Goal: Task Accomplishment & Management: Manage account settings

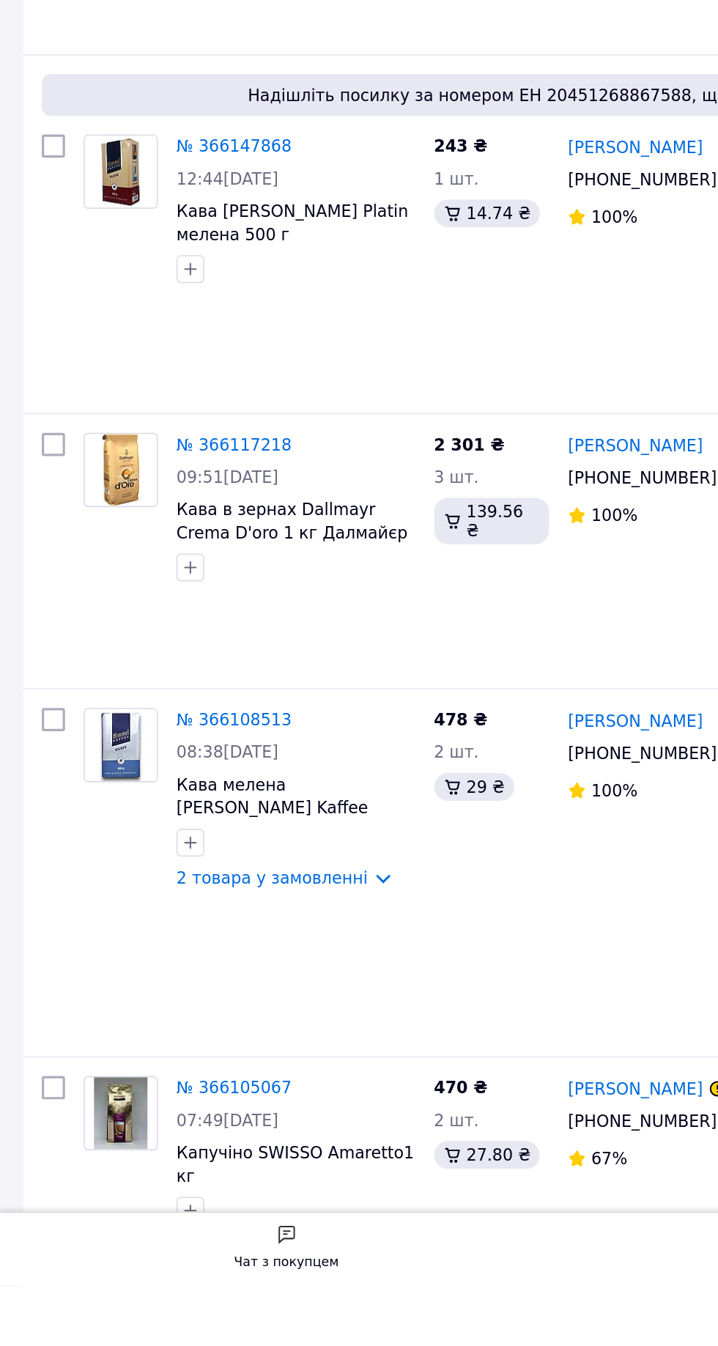
scroll to position [2172, 0]
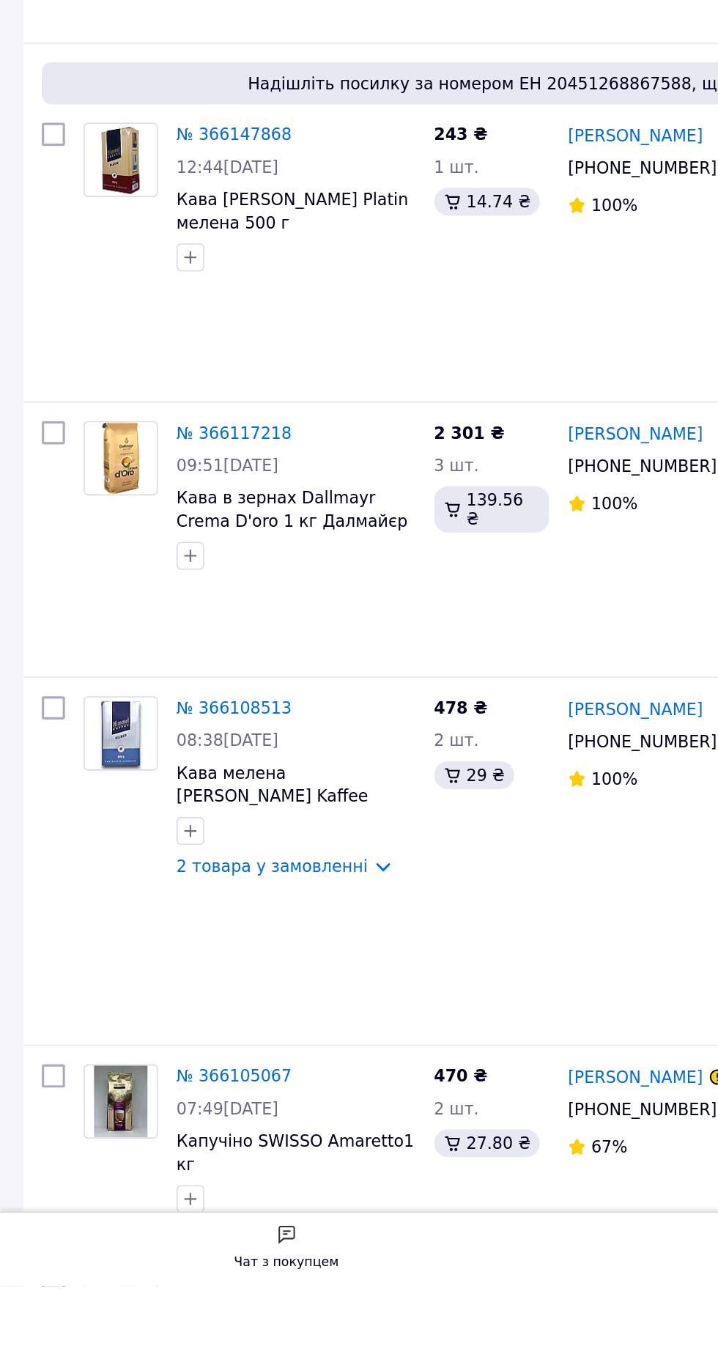
click at [212, 1307] on link "2 товара у замовленні" at bounding box center [171, 1313] width 121 height 12
click at [144, 1207] on link "№ 366105067" at bounding box center [147, 1213] width 73 height 12
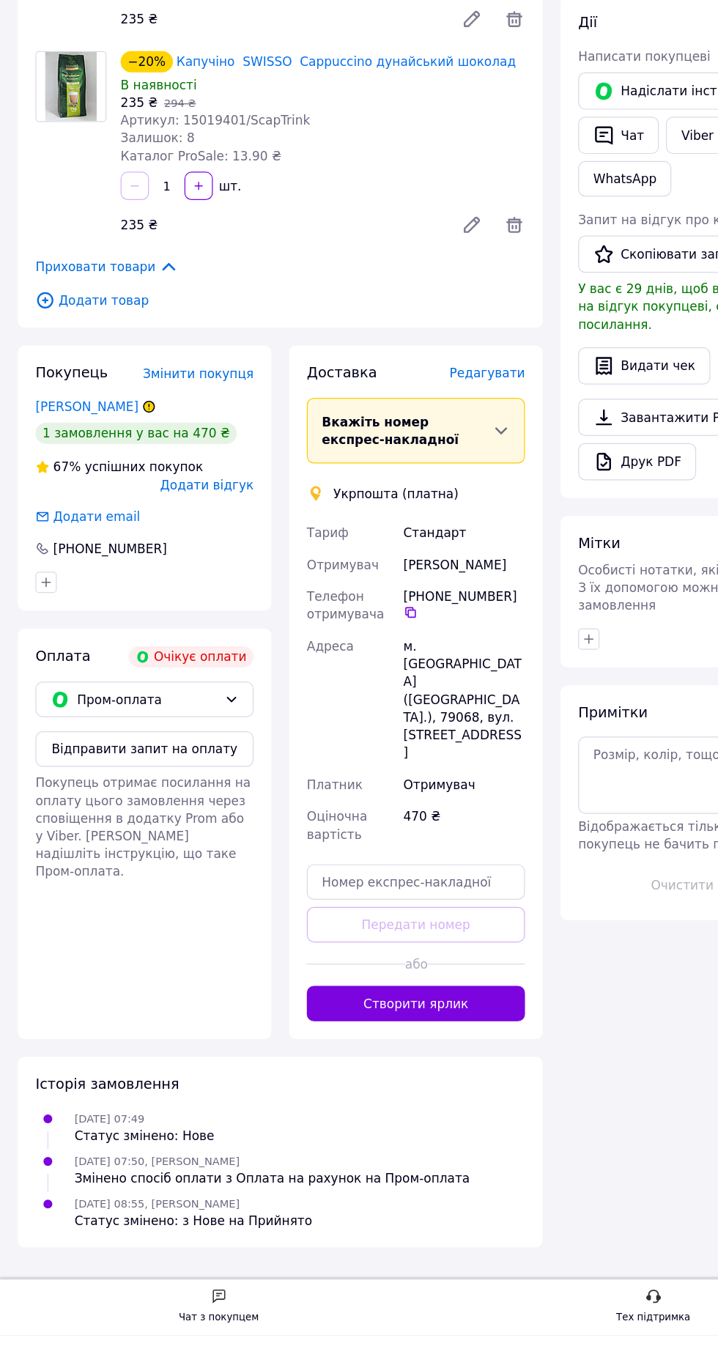
scroll to position [125, 0]
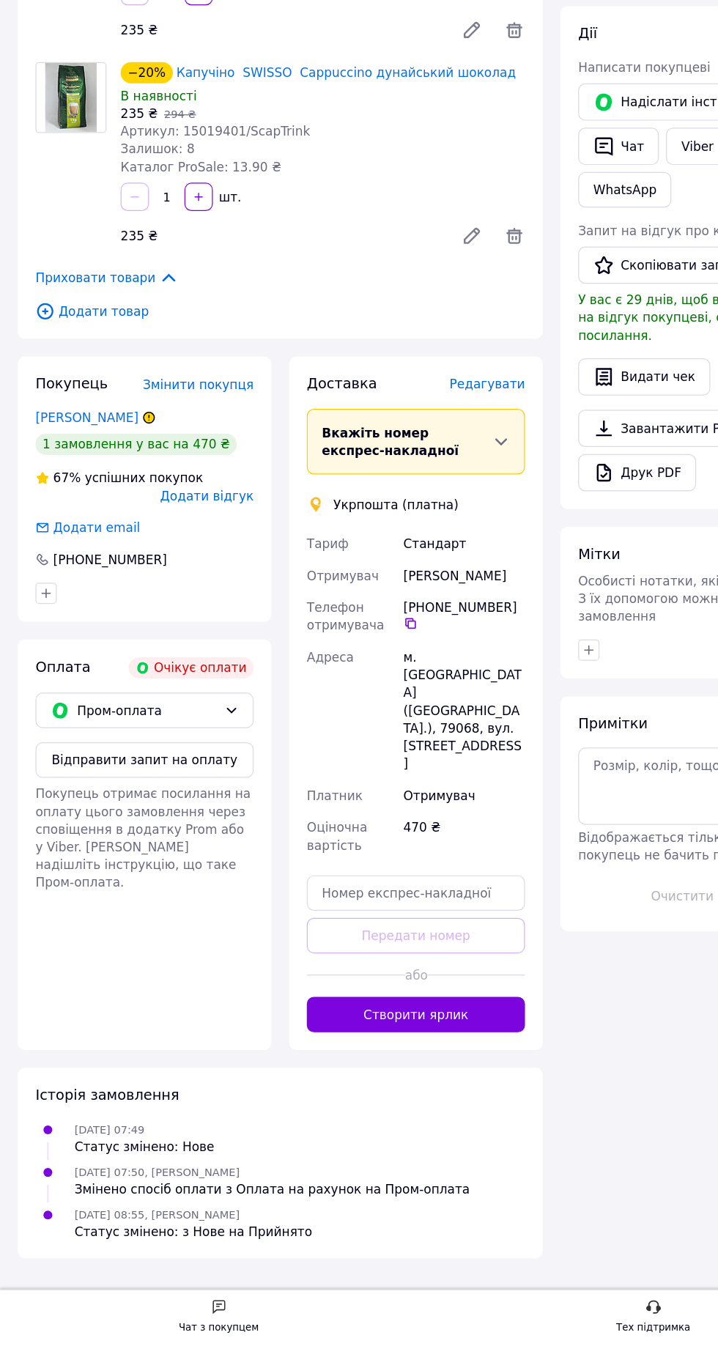
click at [191, 815] on icon at bounding box center [191, 821] width 12 height 12
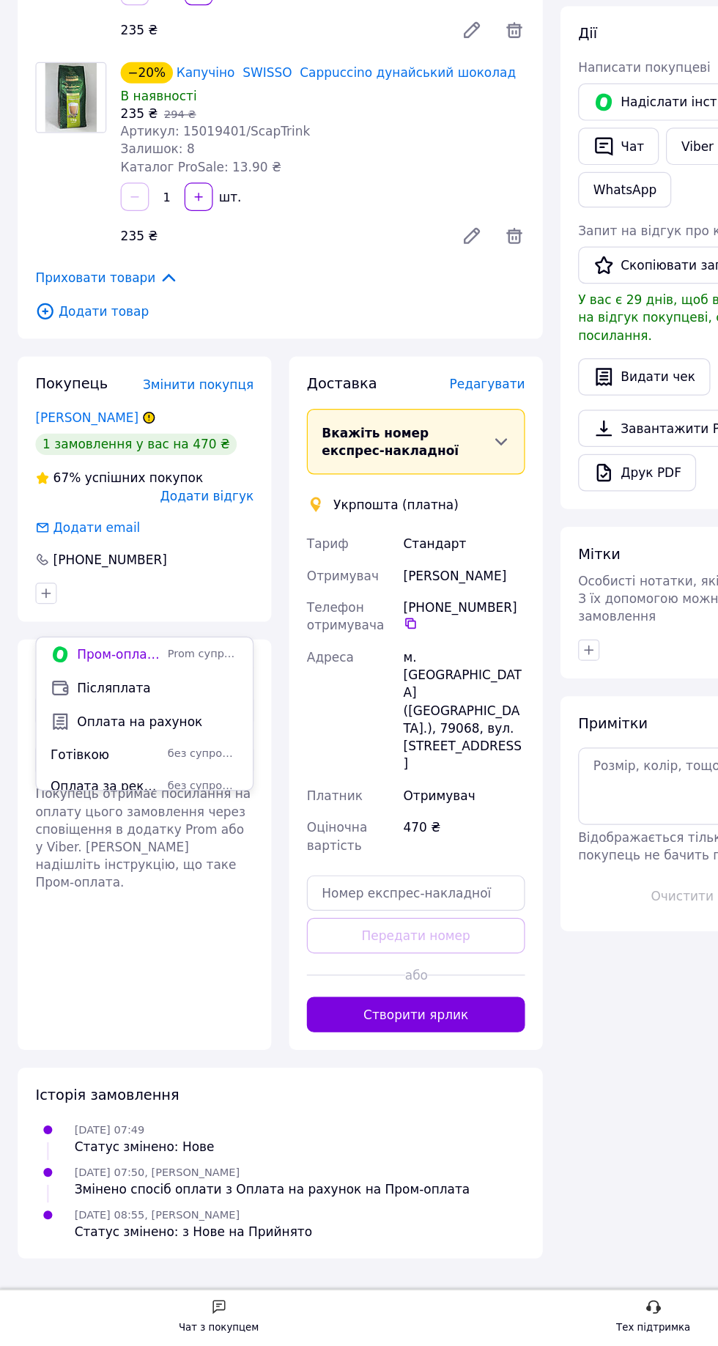
click at [149, 834] on span "Оплата на рахунок" at bounding box center [130, 830] width 133 height 15
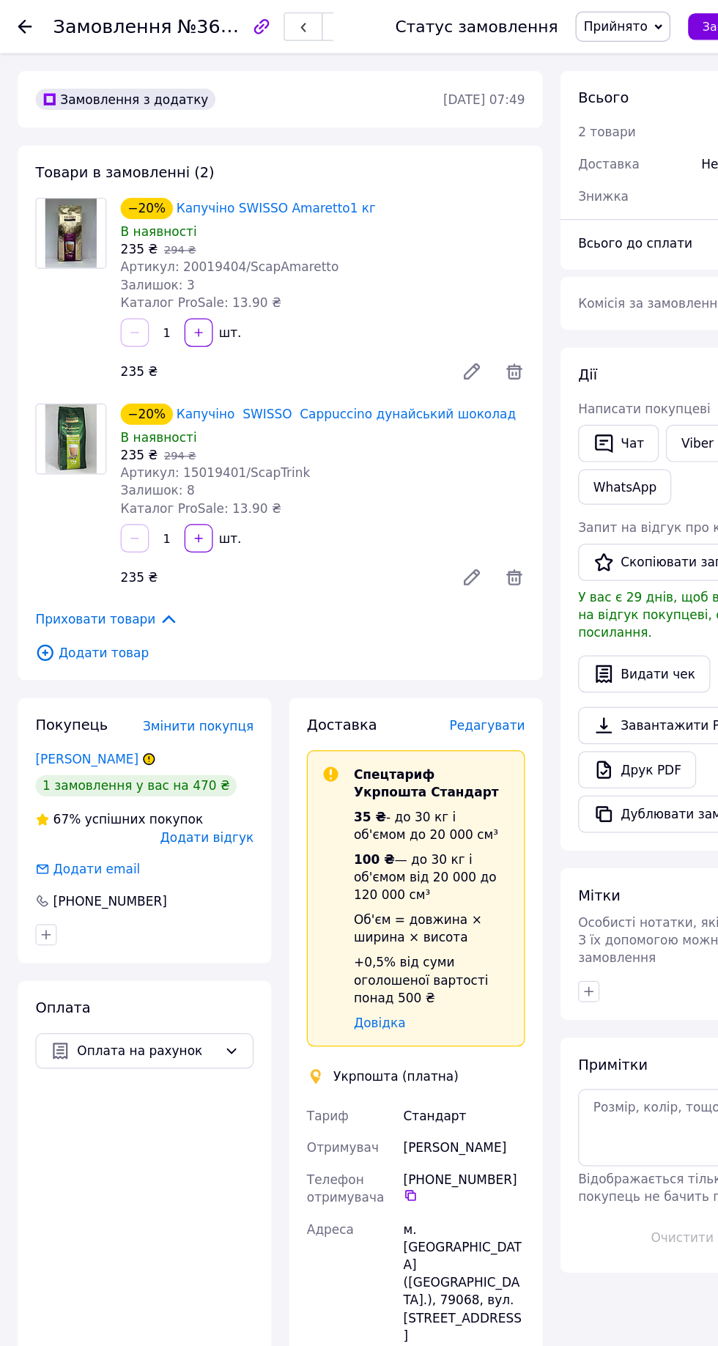
click at [21, 22] on use at bounding box center [21, 22] width 12 height 12
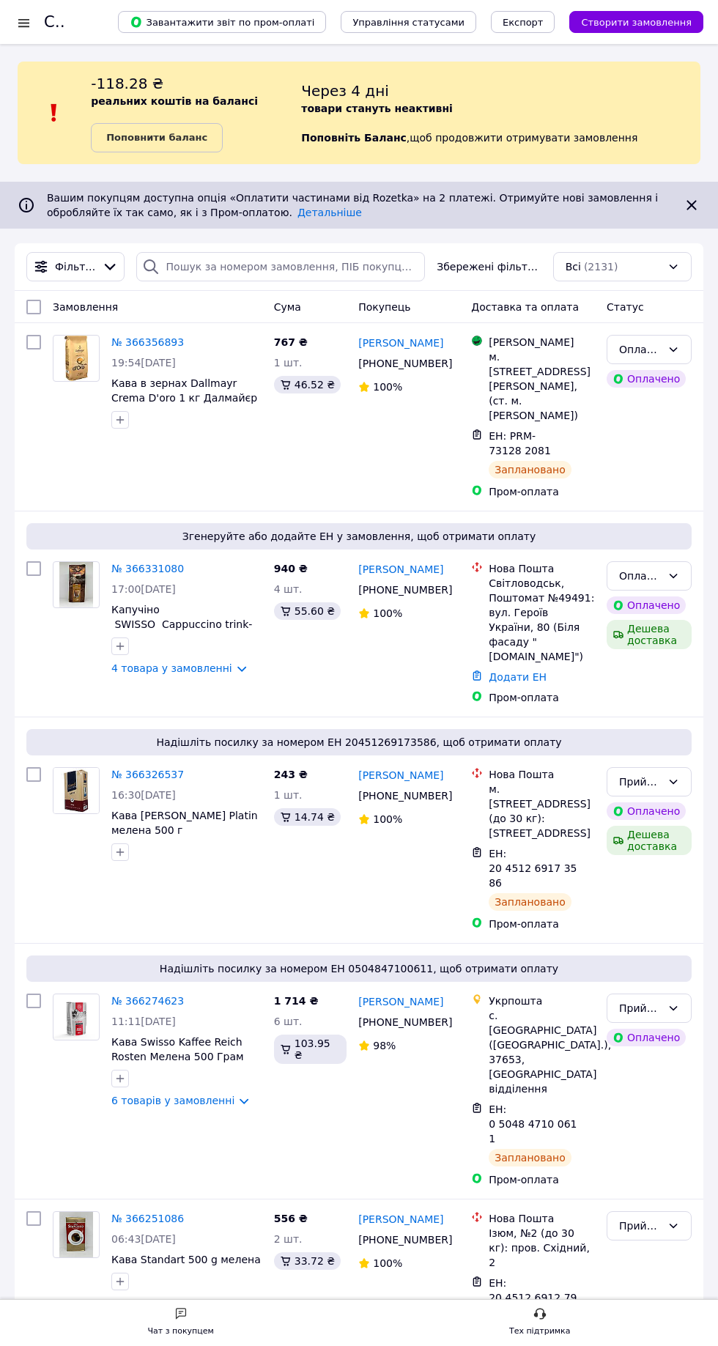
click at [180, 137] on b "Поповнити баланс" at bounding box center [156, 137] width 101 height 11
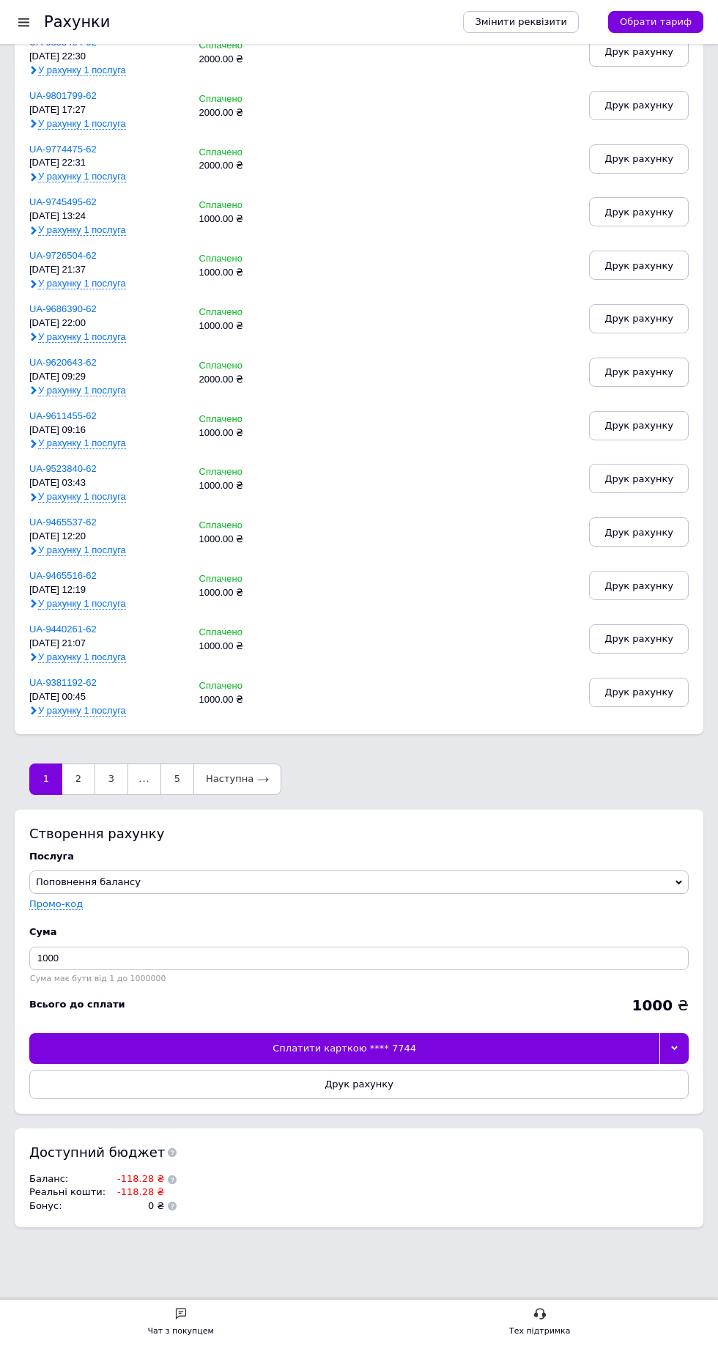
scroll to position [475, 0]
click at [674, 1046] on icon at bounding box center [674, 1047] width 7 height 4
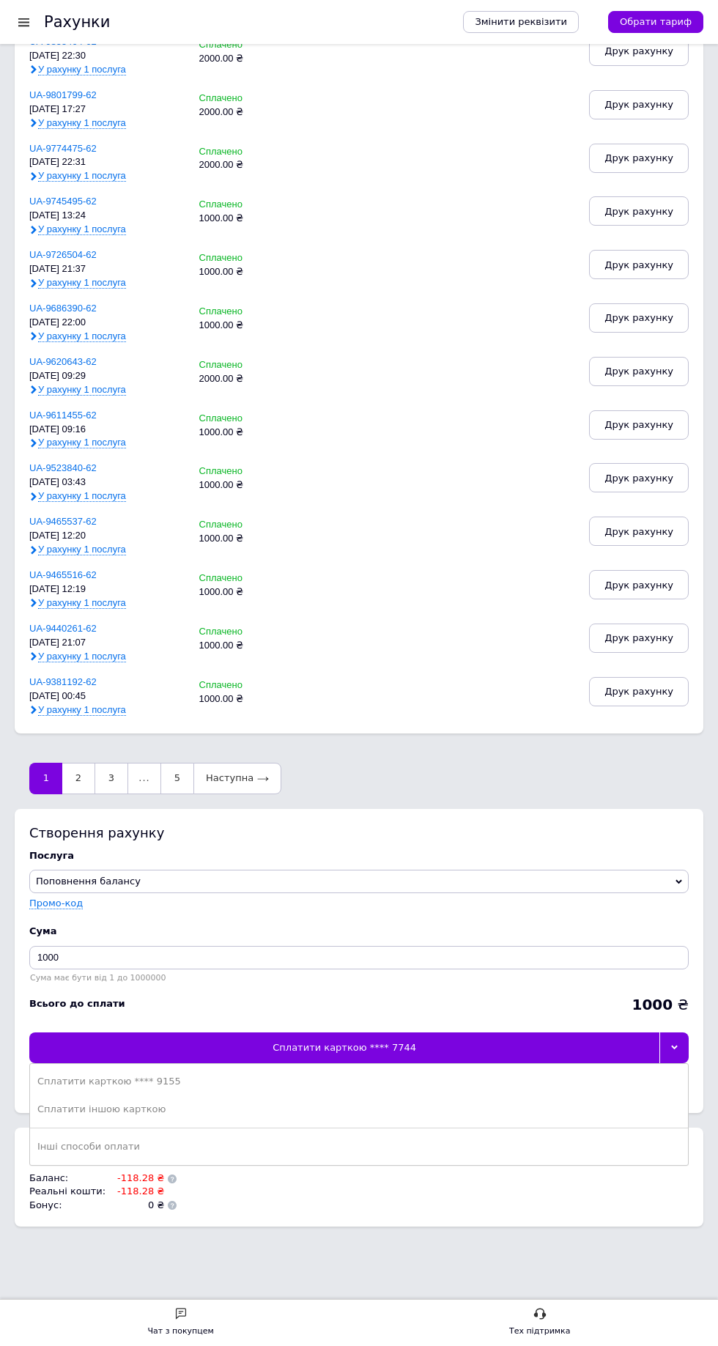
click at [163, 1084] on div "Сплатити карткою **** 9155" at bounding box center [358, 1081] width 643 height 13
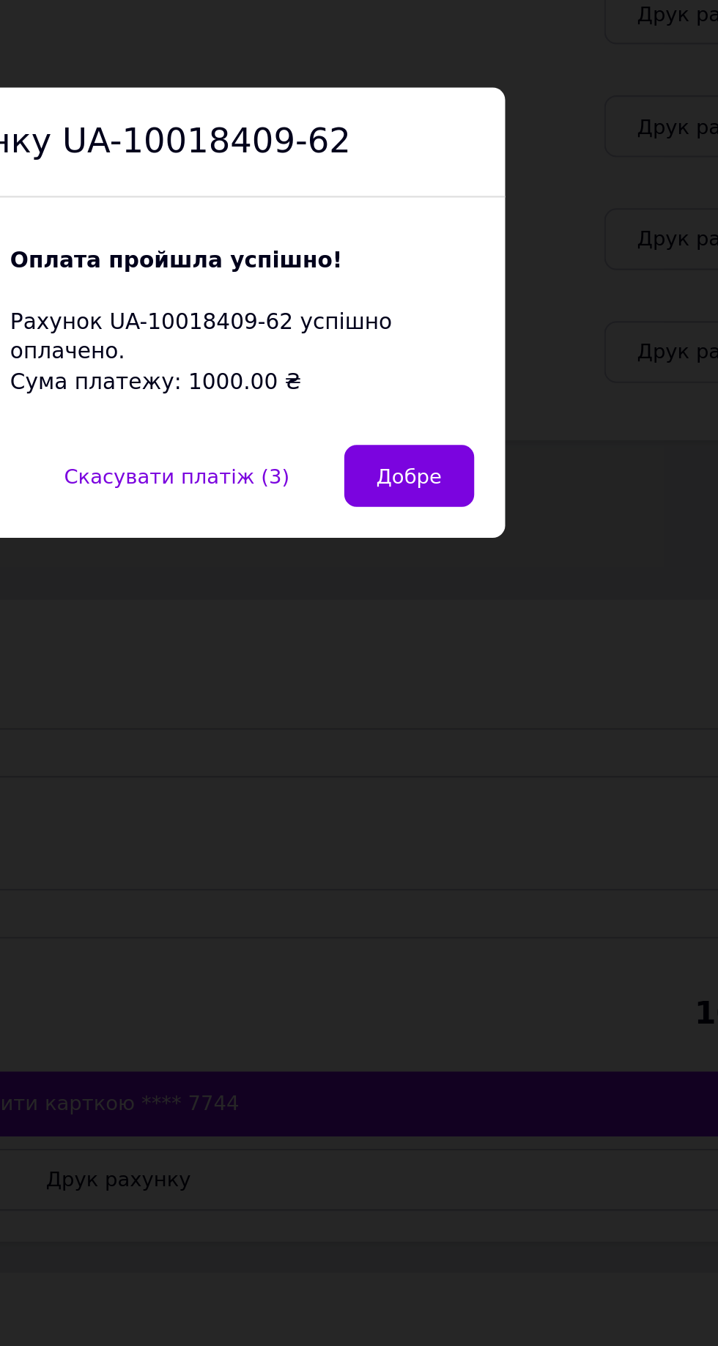
click at [503, 751] on span "Добре" at bounding box center [496, 750] width 31 height 11
